Goal: Use online tool/utility: Use online tool/utility

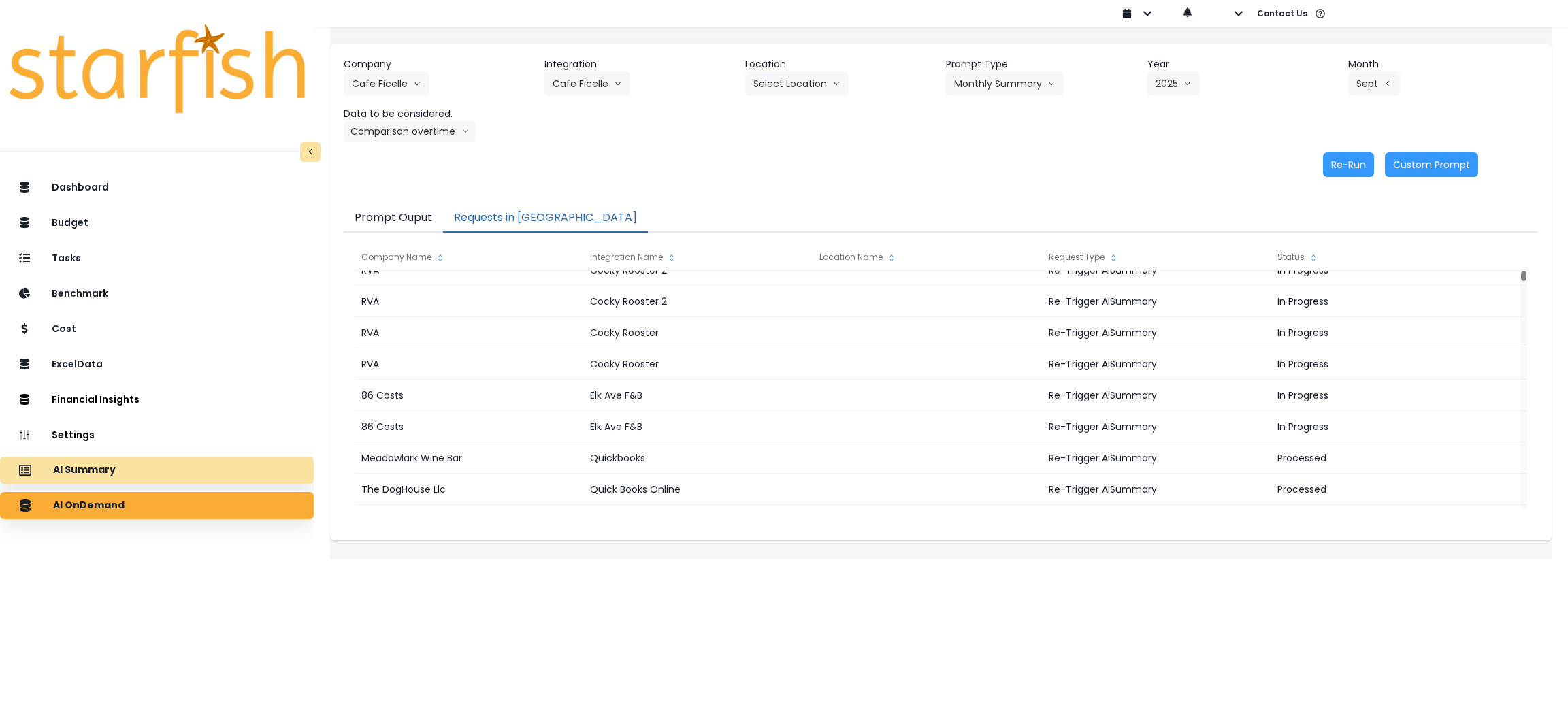
click at [145, 459] on div "AI Summary" at bounding box center [157, 470] width 292 height 29
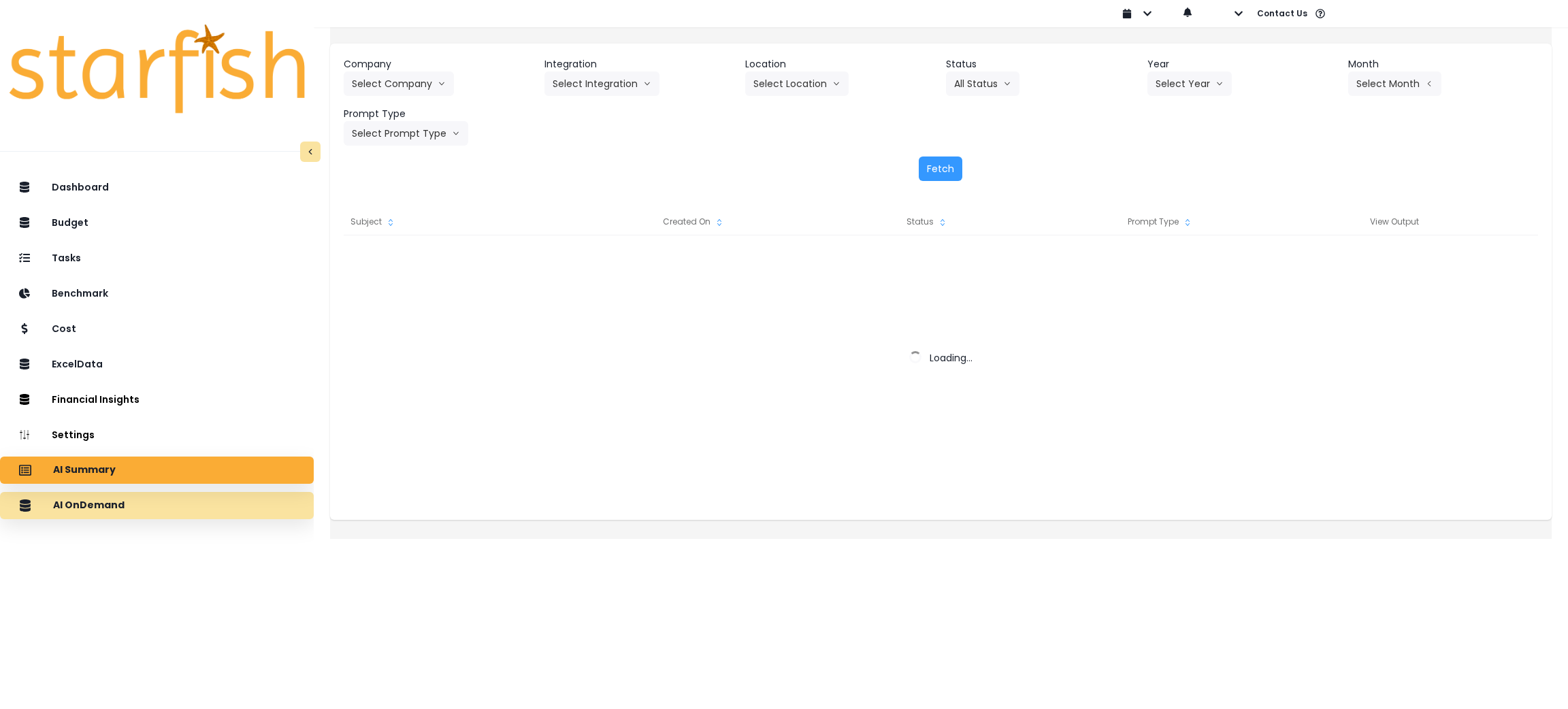
click at [154, 501] on div "AI OnDemand" at bounding box center [157, 506] width 292 height 29
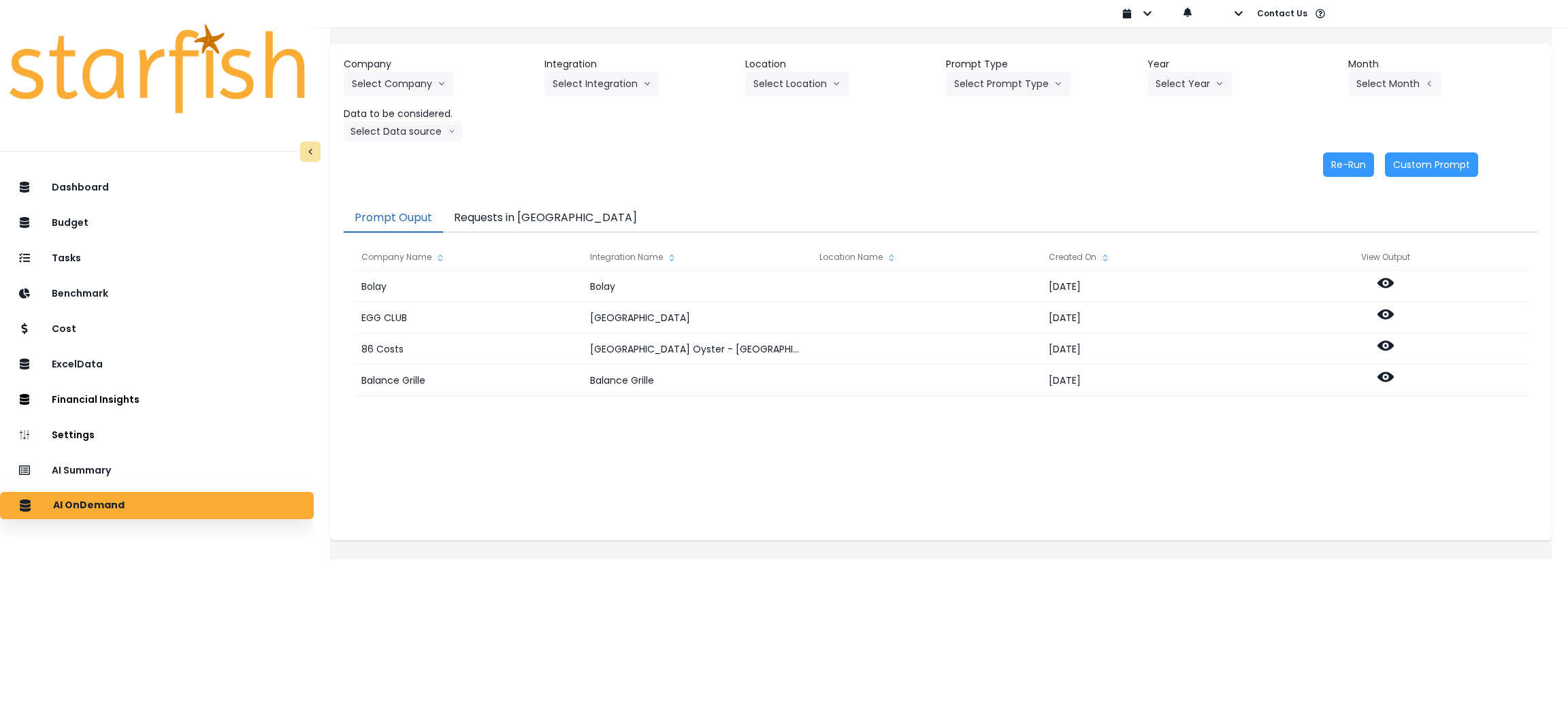
click at [557, 216] on button "Requests in [GEOGRAPHIC_DATA]" at bounding box center [545, 218] width 205 height 29
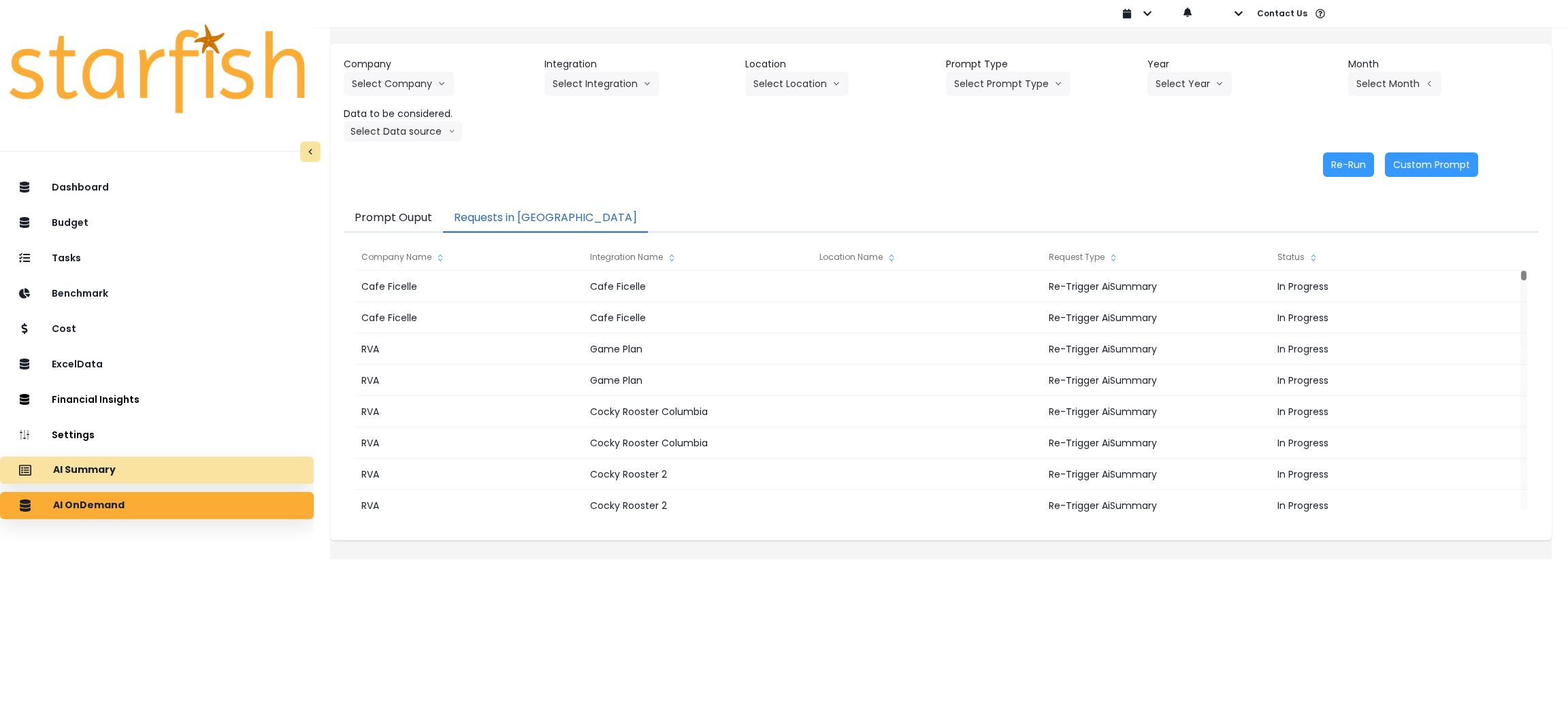
click at [196, 460] on div "AI Summary" at bounding box center [157, 470] width 292 height 29
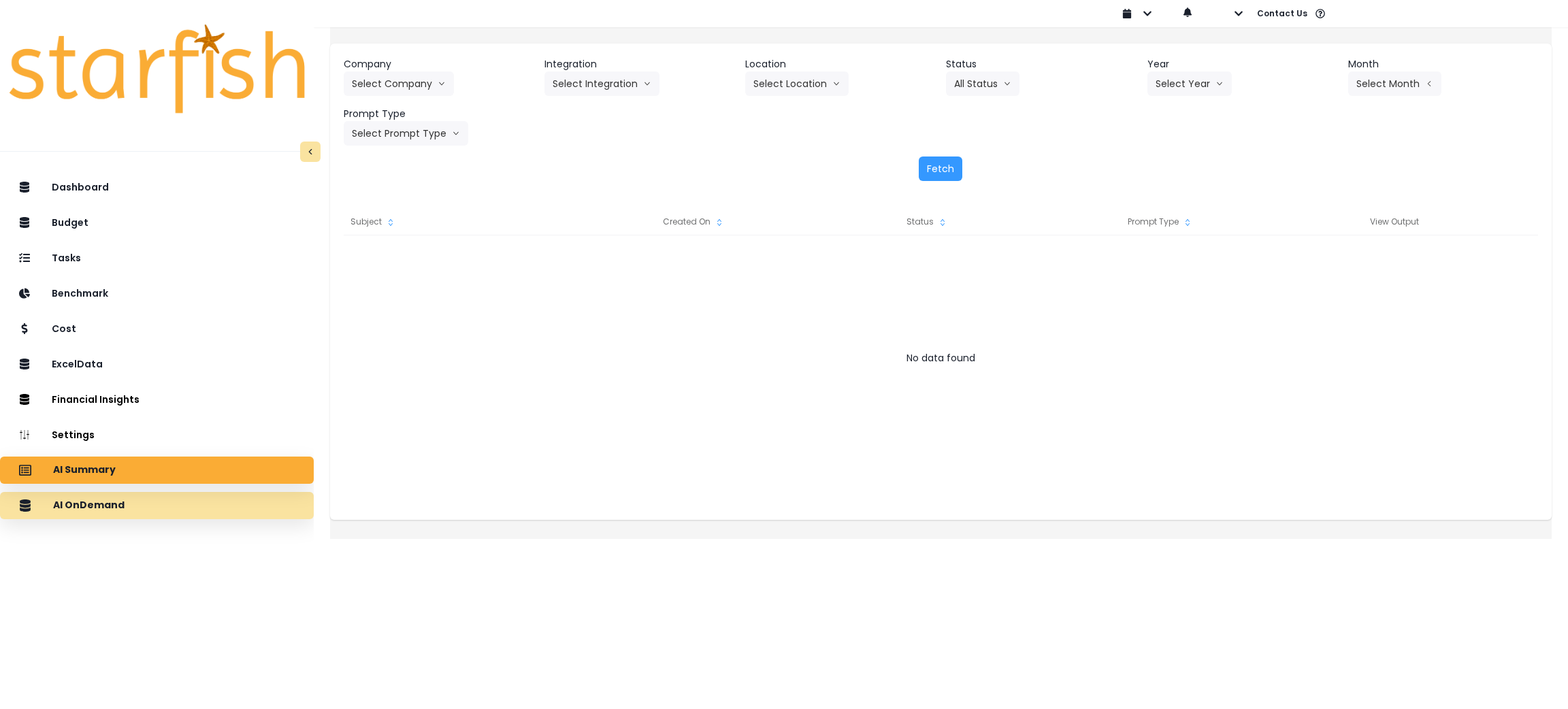
click at [149, 515] on div "AI OnDemand" at bounding box center [157, 506] width 292 height 29
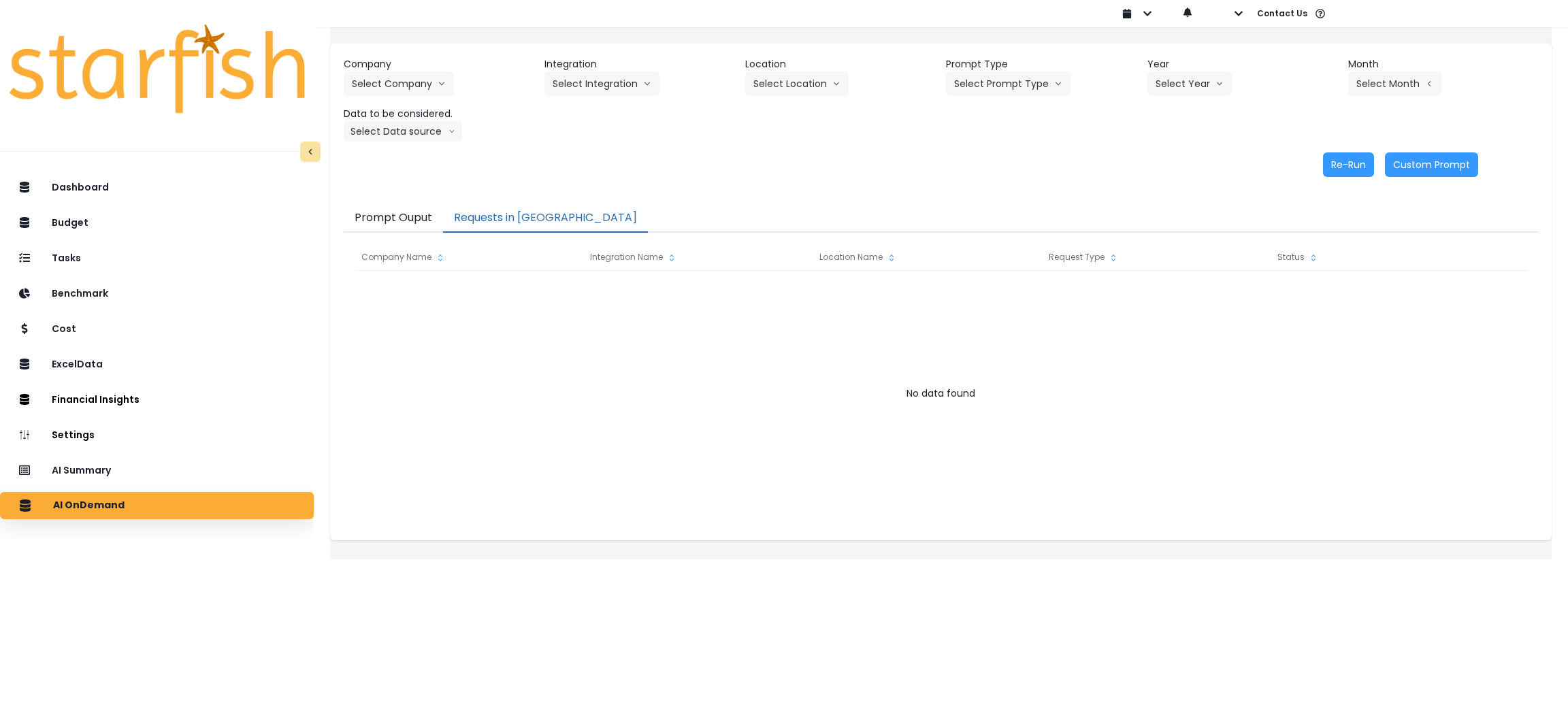
click at [529, 224] on button "Requests in [GEOGRAPHIC_DATA]" at bounding box center [545, 218] width 205 height 29
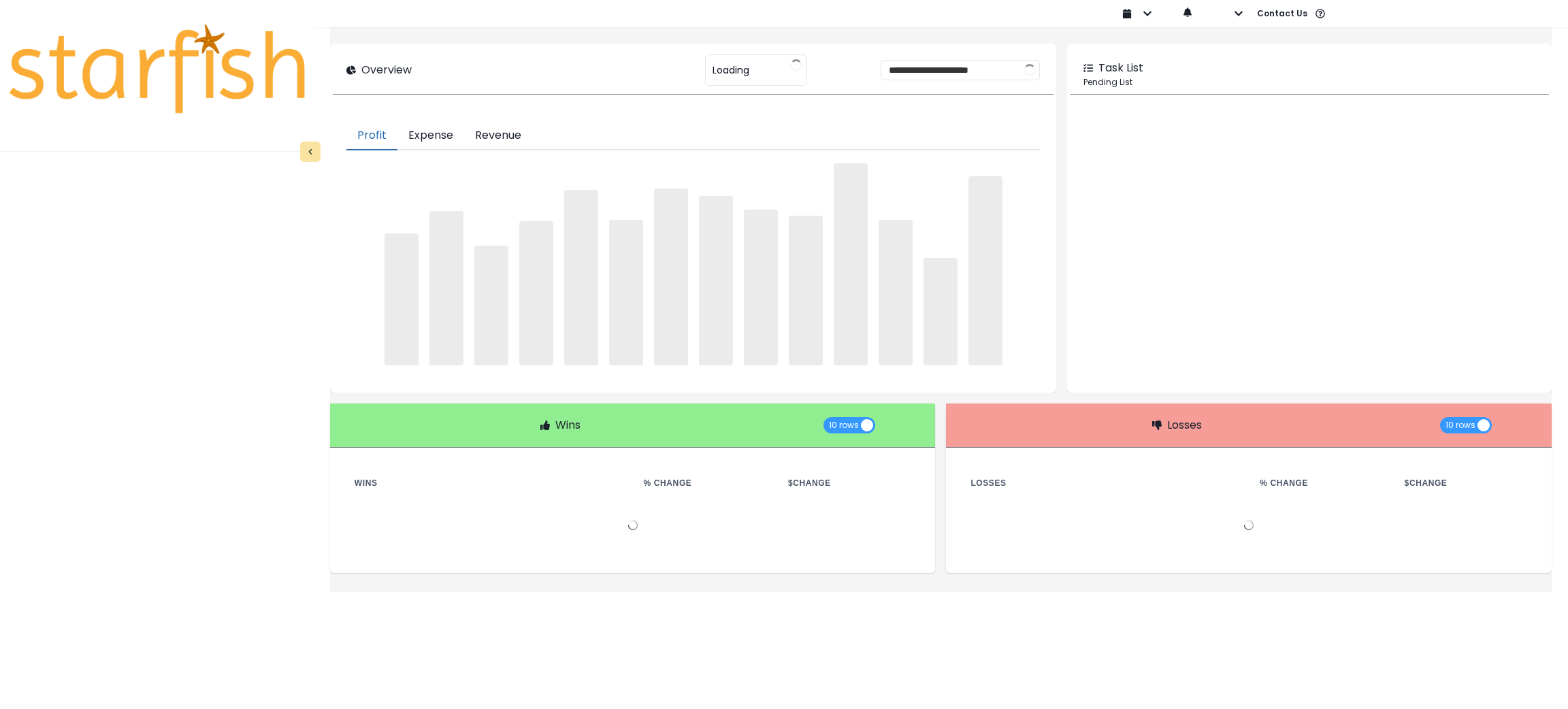
type input "********"
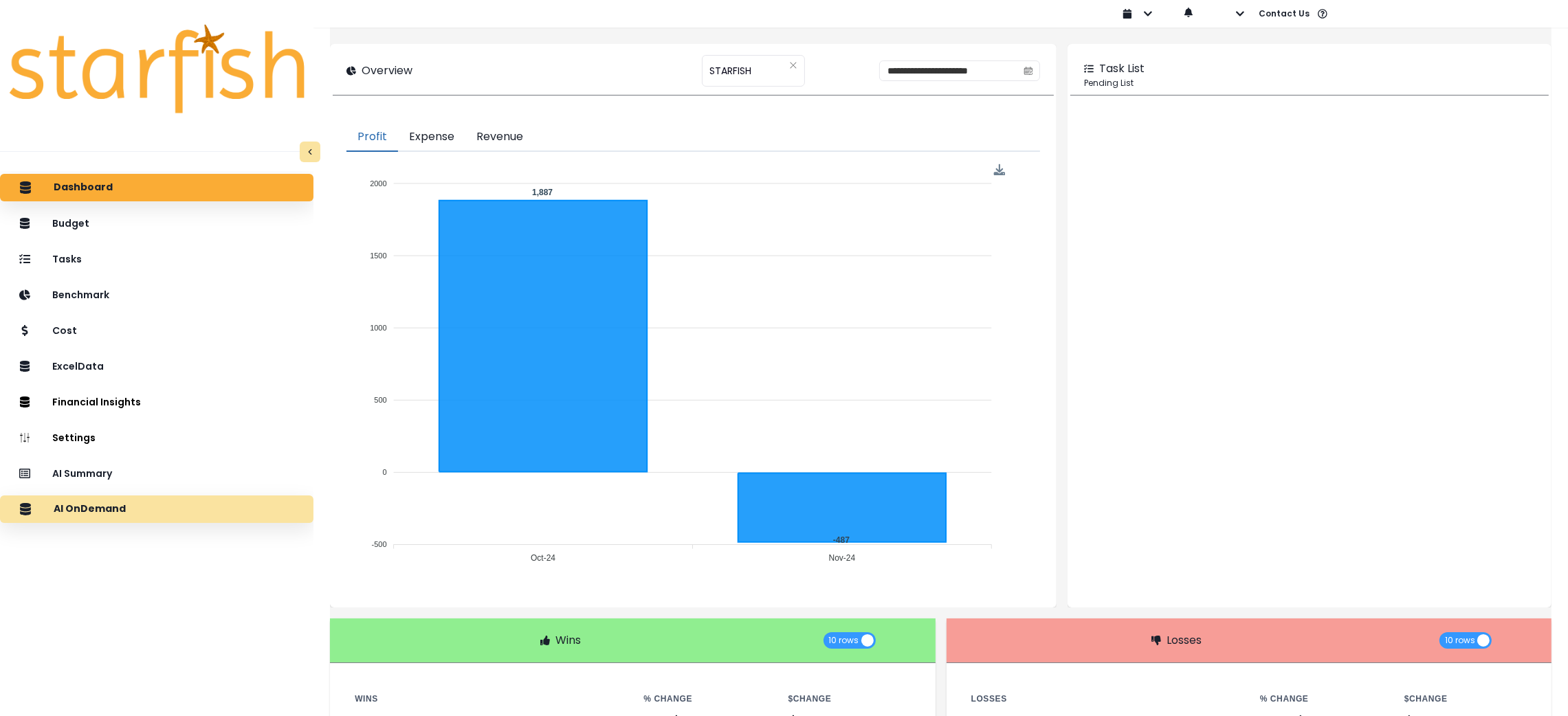
click at [172, 495] on div "AI OnDemand" at bounding box center [156, 509] width 291 height 29
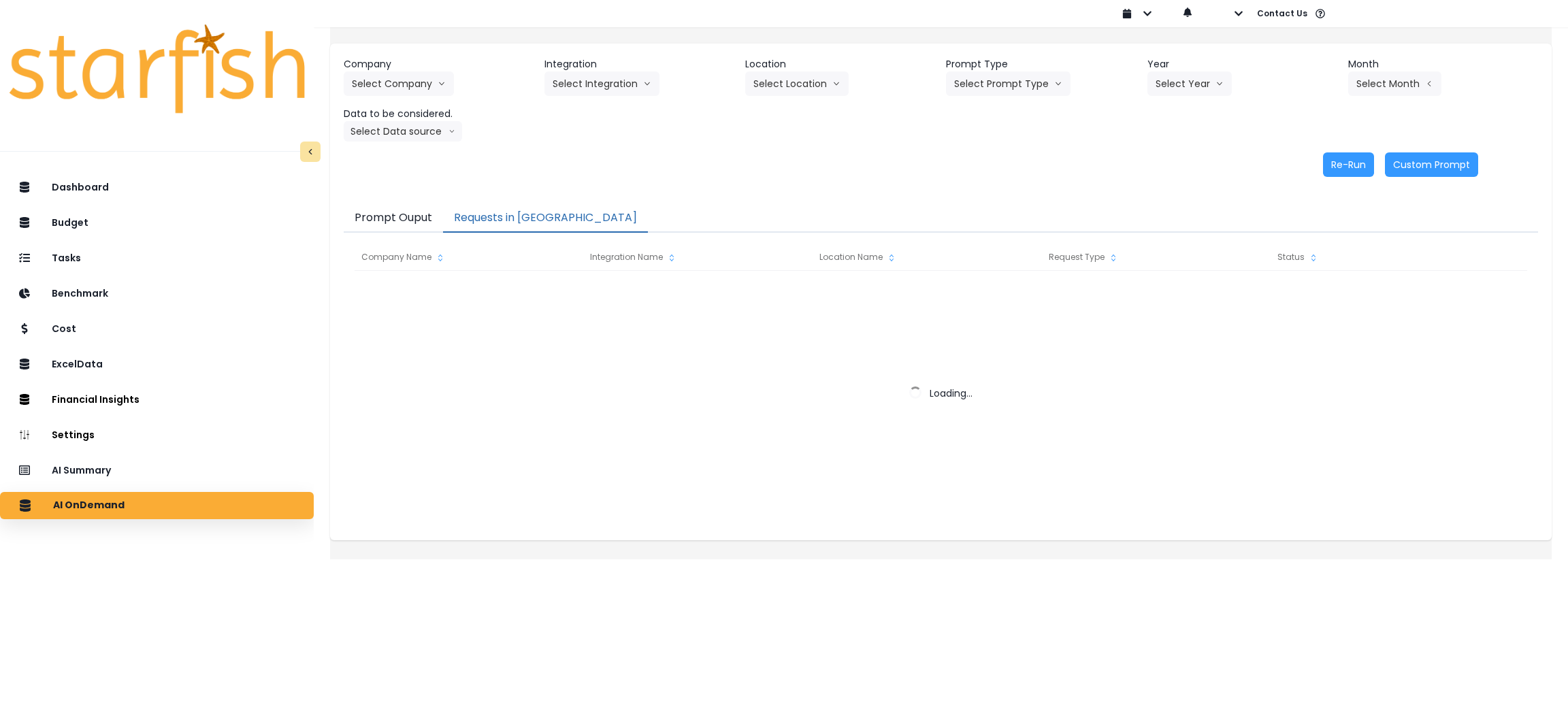
click at [516, 211] on button "Requests in [GEOGRAPHIC_DATA]" at bounding box center [545, 218] width 205 height 29
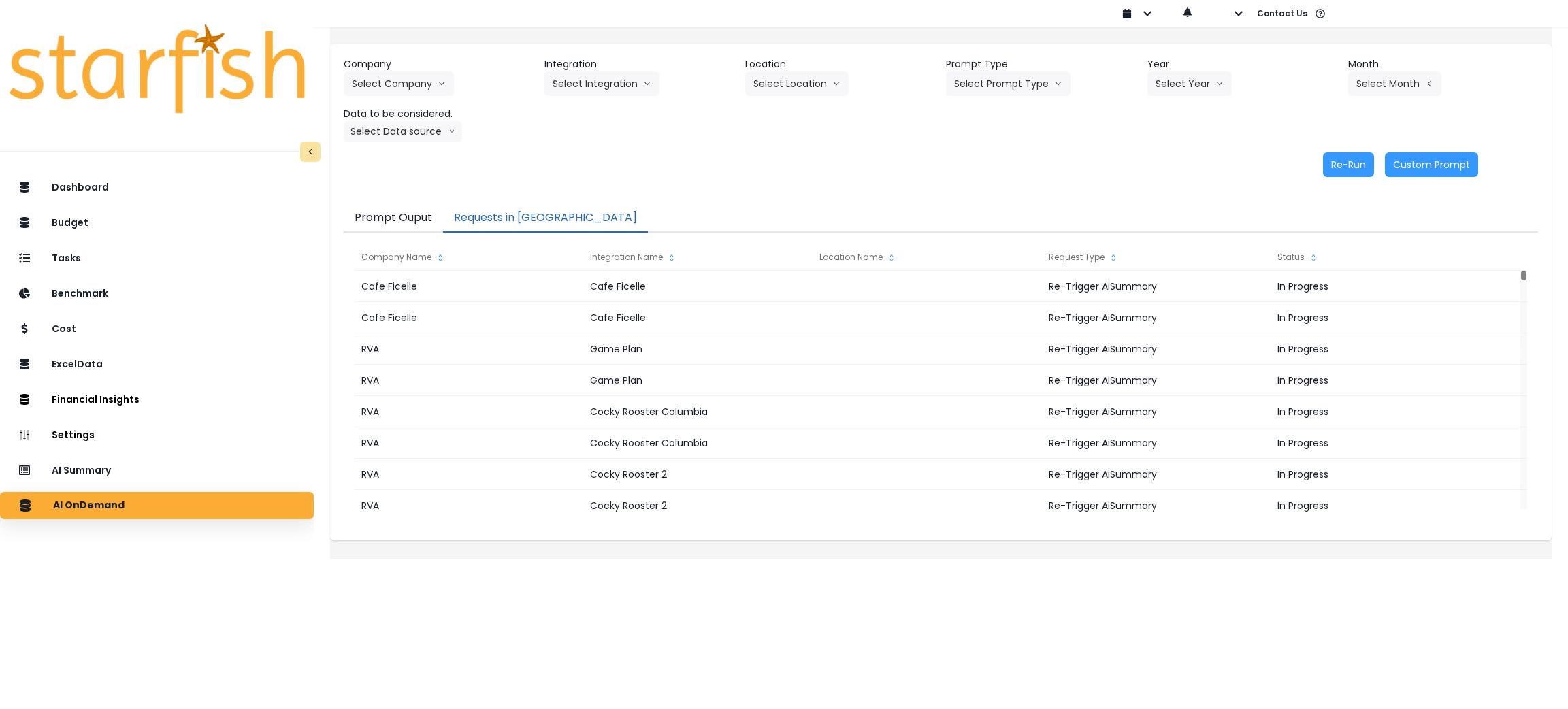
click at [706, 541] on html "Dashboard Budget Tasks Benchmark Cost ExcelData Financial Insights Location Ana…" at bounding box center [784, 270] width 1568 height 541
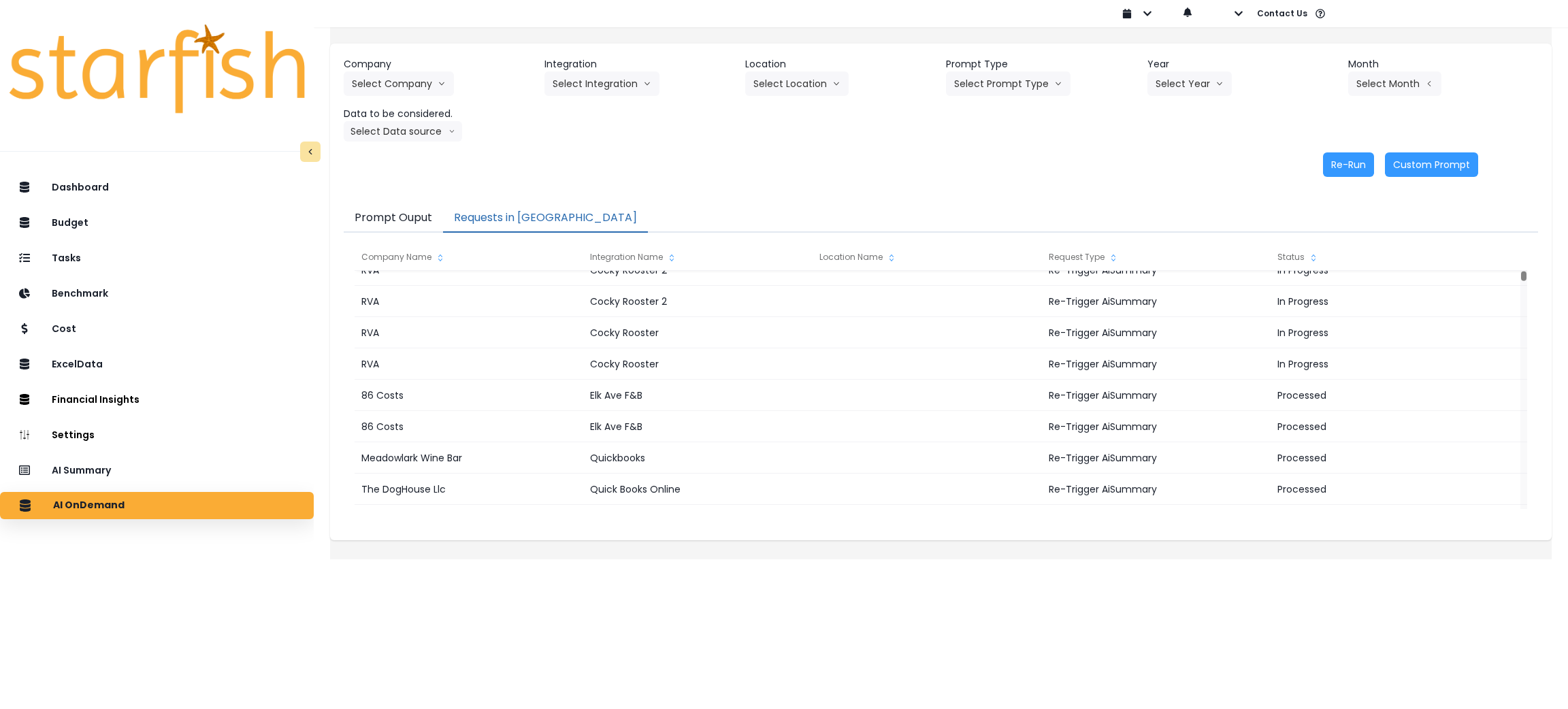
click at [836, 541] on html "Dashboard Budget Tasks Benchmark Cost ExcelData Financial Insights Location Ana…" at bounding box center [784, 270] width 1568 height 541
click at [93, 463] on div "AI Summary" at bounding box center [157, 470] width 292 height 29
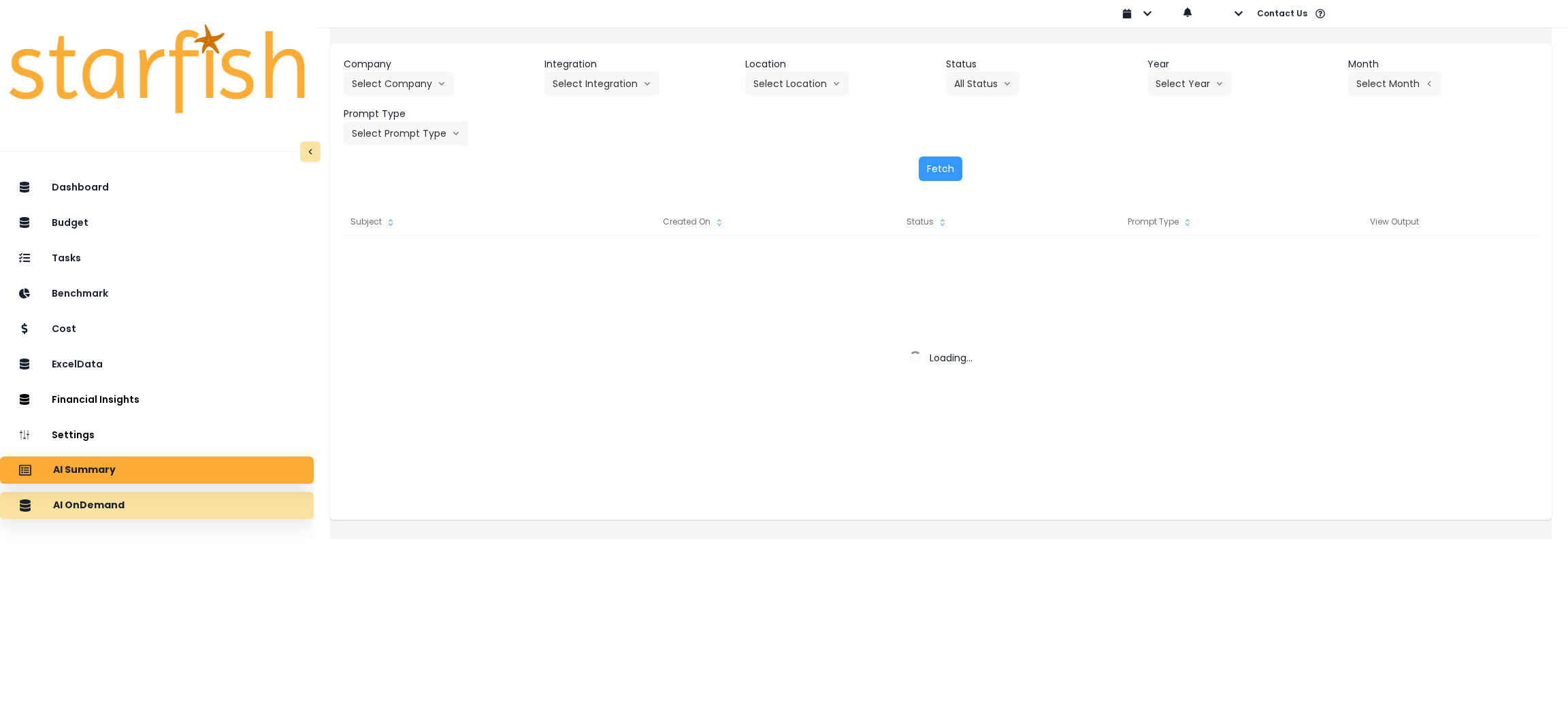
click at [97, 500] on p "AI OnDemand" at bounding box center [89, 506] width 72 height 12
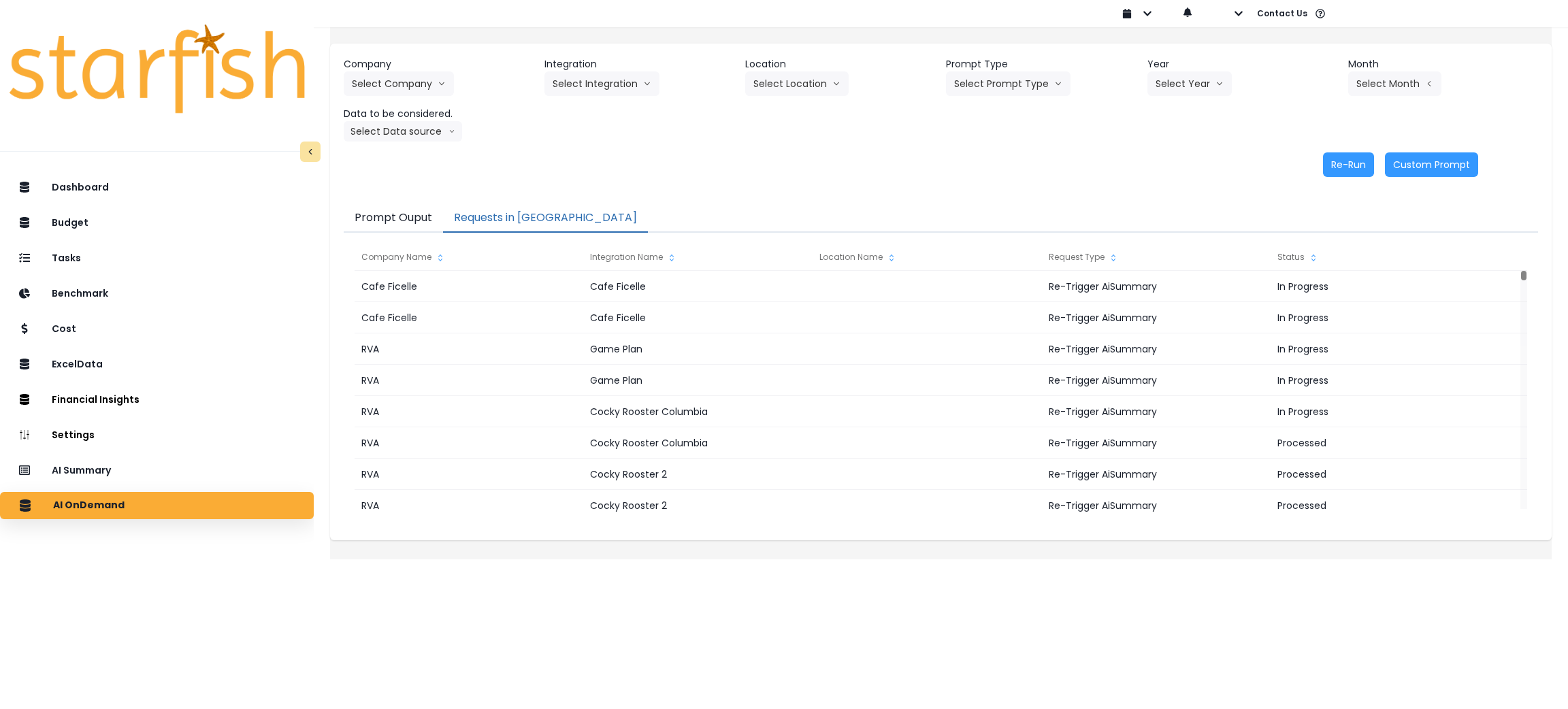
click at [521, 215] on button "Requests in [GEOGRAPHIC_DATA]" at bounding box center [545, 218] width 205 height 29
click at [1223, 20] on button "button" at bounding box center [1228, 14] width 31 height 27
click at [1222, 49] on icon "button" at bounding box center [1226, 52] width 11 height 8
